Goal: Task Accomplishment & Management: Manage account settings

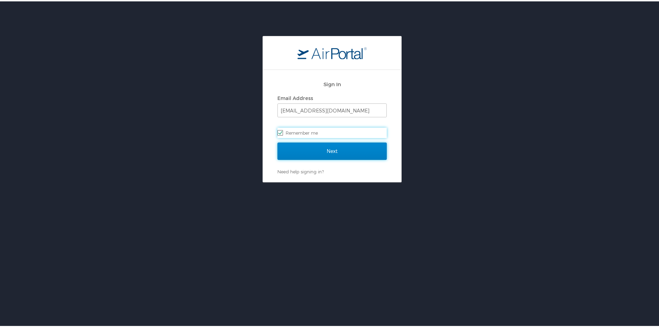
click at [317, 143] on input "Next" at bounding box center [332, 149] width 109 height 17
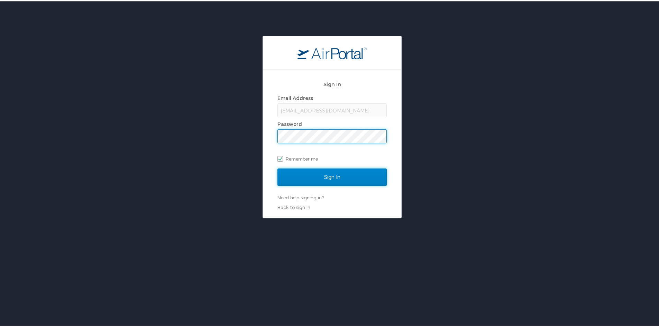
click at [329, 180] on input "Sign In" at bounding box center [332, 175] width 109 height 17
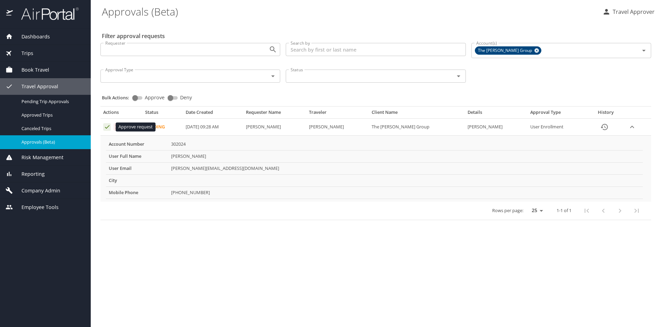
click at [105, 126] on icon "Approval table" at bounding box center [107, 127] width 7 height 7
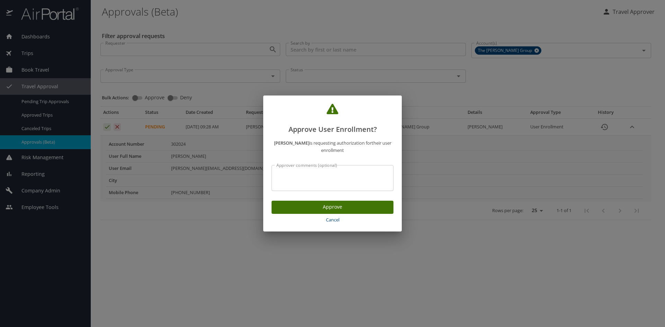
click at [331, 209] on span "Approve" at bounding box center [332, 207] width 111 height 9
